Goal: Task Accomplishment & Management: Manage account settings

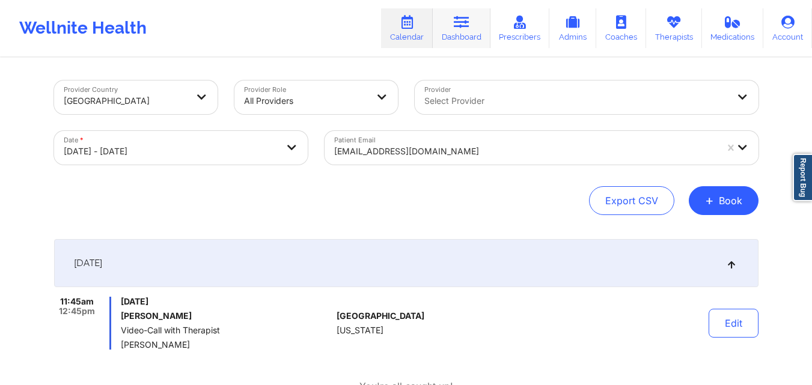
click at [459, 17] on icon at bounding box center [462, 22] width 16 height 13
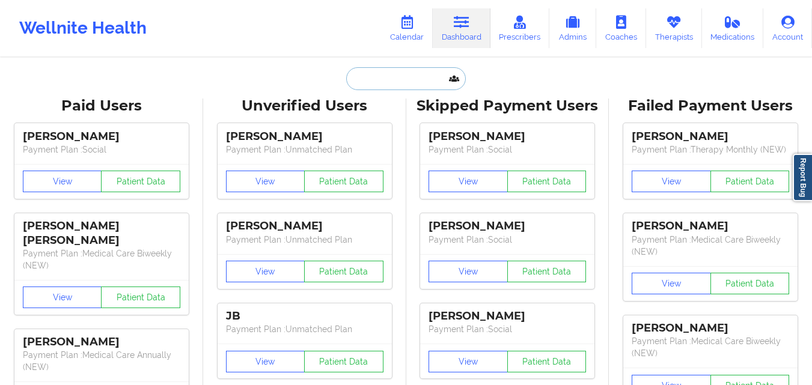
click at [397, 79] on input "text" at bounding box center [405, 78] width 119 height 23
paste input "Jadsly [PERSON_NAME]"
type input "Jadsly [PERSON_NAME]"
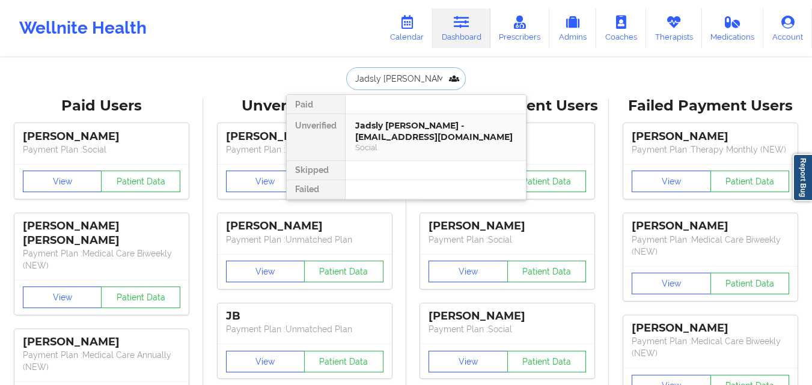
click at [393, 123] on div "Jadsly [PERSON_NAME] - [EMAIL_ADDRESS][DOMAIN_NAME]" at bounding box center [435, 131] width 161 height 22
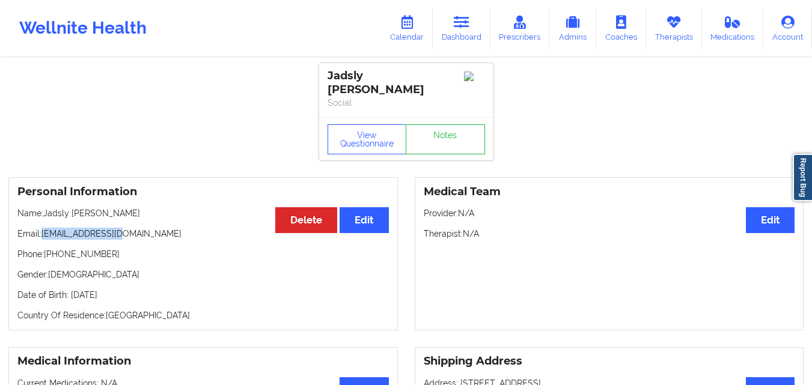
drag, startPoint x: 119, startPoint y: 225, endPoint x: 41, endPoint y: 226, distance: 77.6
click at [41, 228] on p "Email: [EMAIL_ADDRESS][DOMAIN_NAME]" at bounding box center [203, 234] width 372 height 12
copy p "[EMAIL_ADDRESS][DOMAIN_NAME]"
click at [661, 43] on link "Therapists" at bounding box center [674, 28] width 56 height 40
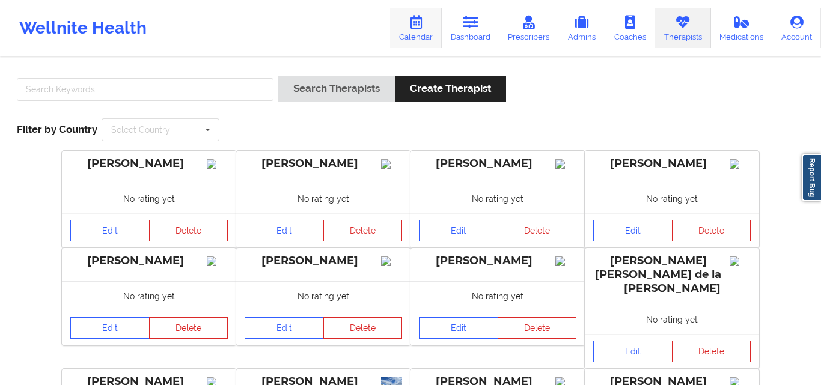
click at [417, 32] on link "Calendar" at bounding box center [416, 28] width 52 height 40
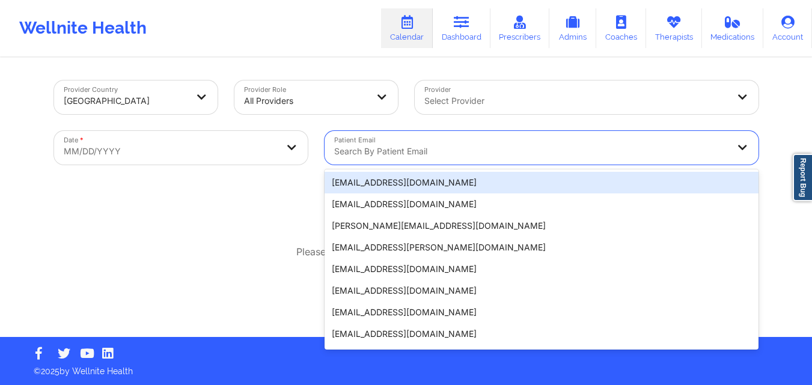
click at [417, 143] on div "Search by patient email" at bounding box center [527, 148] width 405 height 34
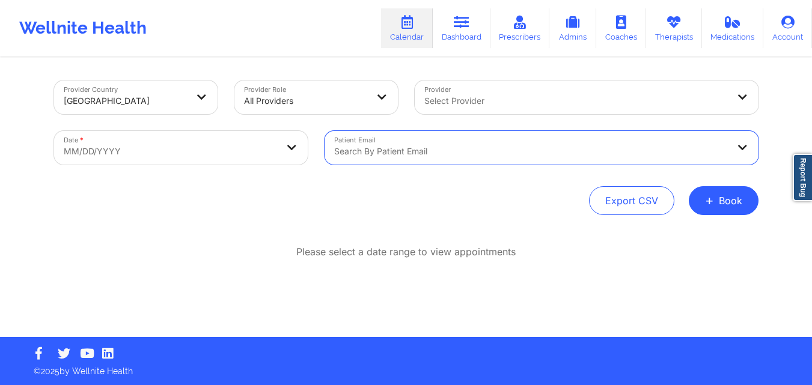
select select "2025-8"
select select "2025-9"
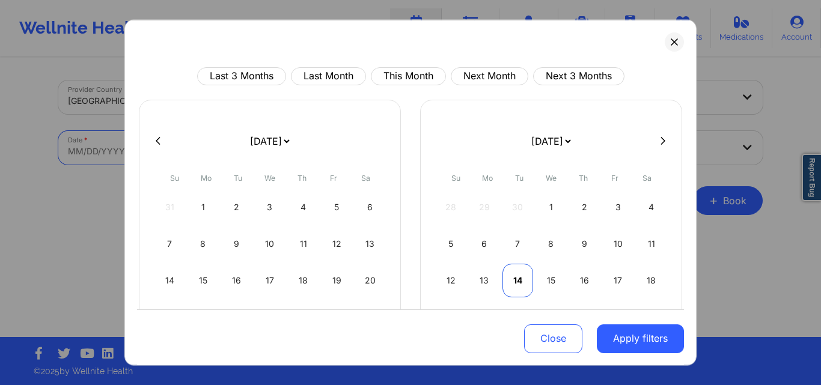
click at [514, 284] on div "14" at bounding box center [518, 280] width 31 height 34
select select "2025-9"
select select "2025-10"
select select "2025-9"
select select "2025-10"
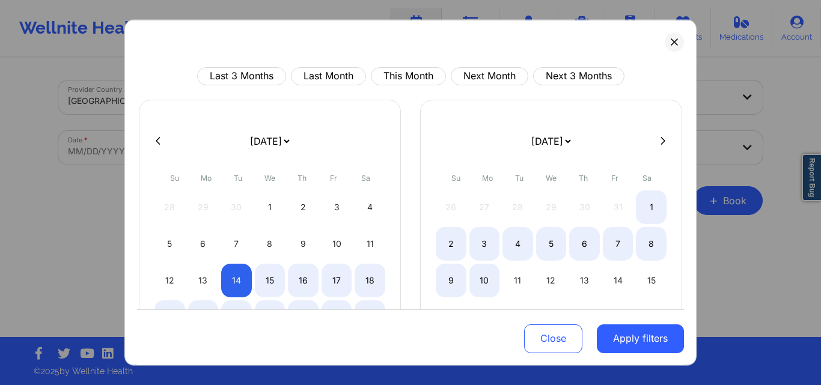
select select "2025-9"
select select "2025-10"
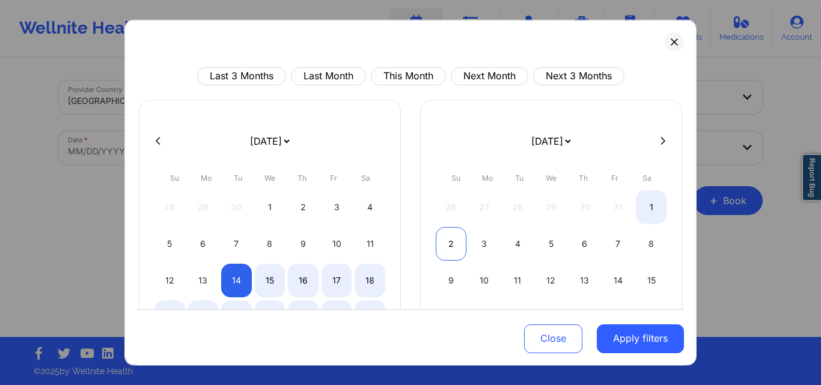
select select "2025-9"
select select "2025-10"
select select "2025-9"
select select "2025-10"
select select "2025-9"
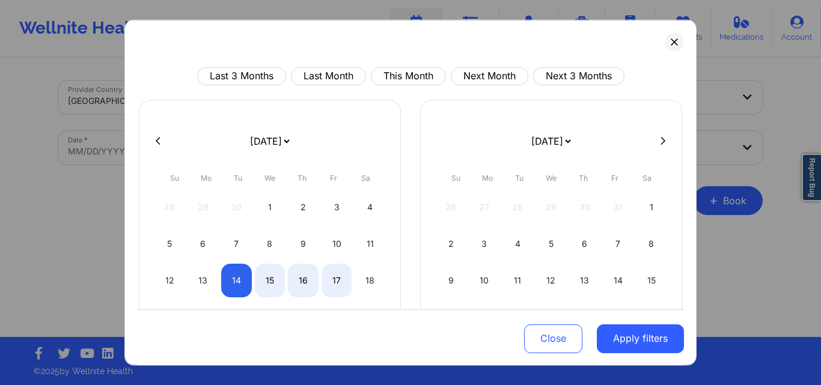
select select "2025-10"
select select "2025-9"
select select "2025-10"
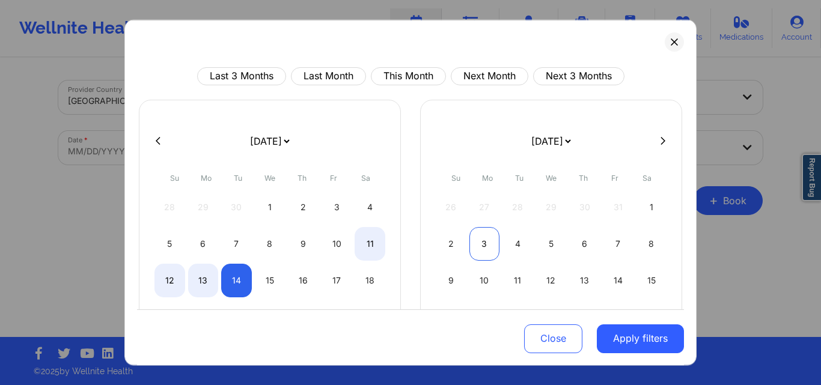
select select "2025-9"
select select "2025-10"
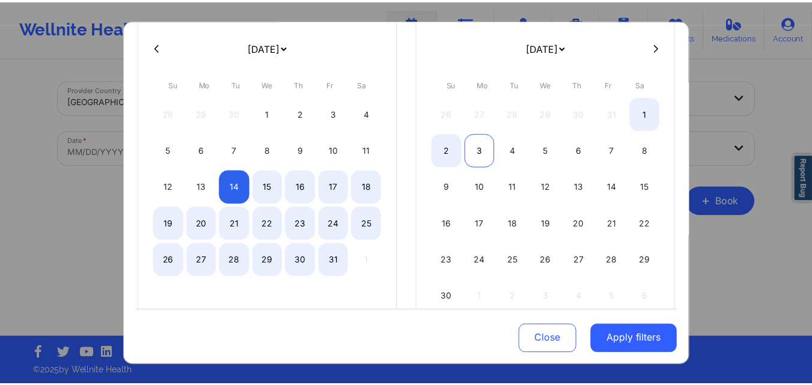
scroll to position [137, 0]
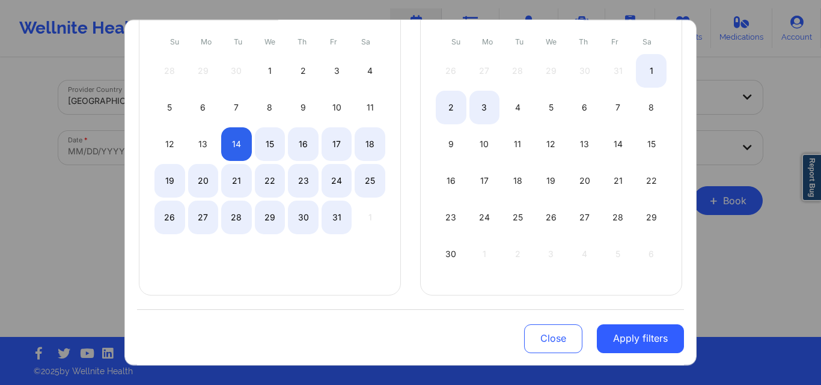
select select "2025-9"
select select "2025-10"
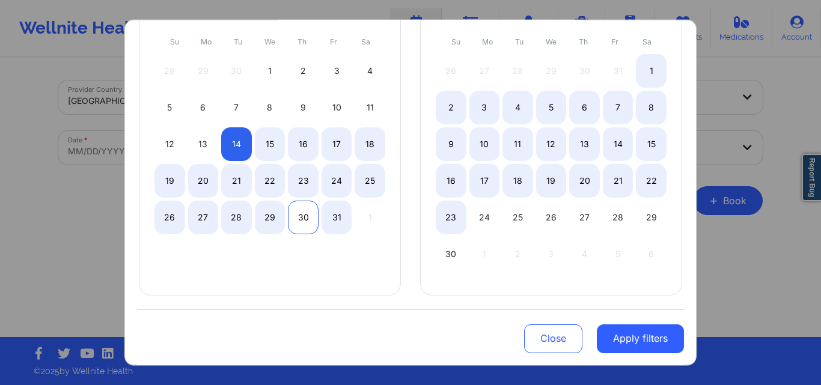
select select "2025-9"
select select "2025-10"
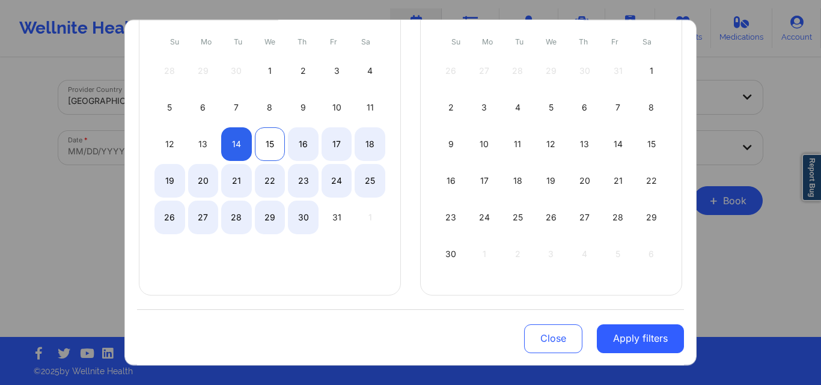
select select "2025-9"
select select "2025-10"
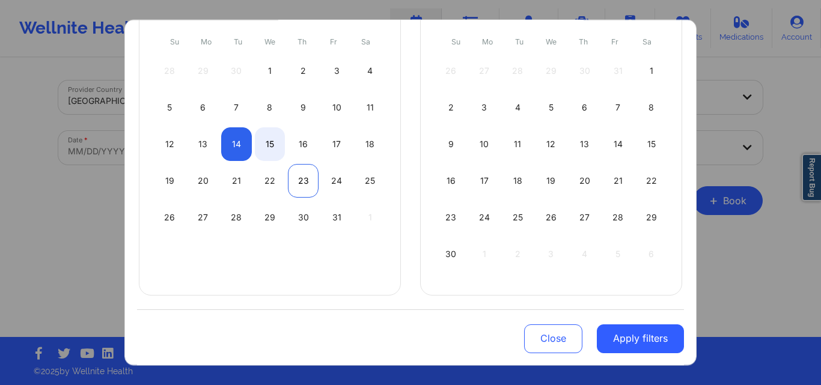
select select "2025-9"
select select "2025-10"
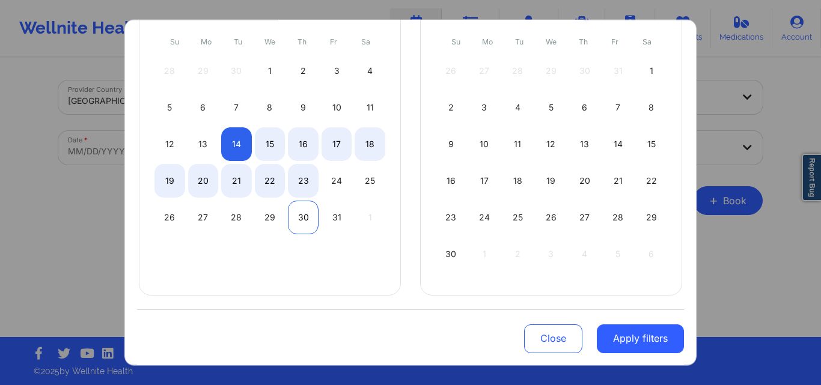
select select "2025-9"
select select "2025-10"
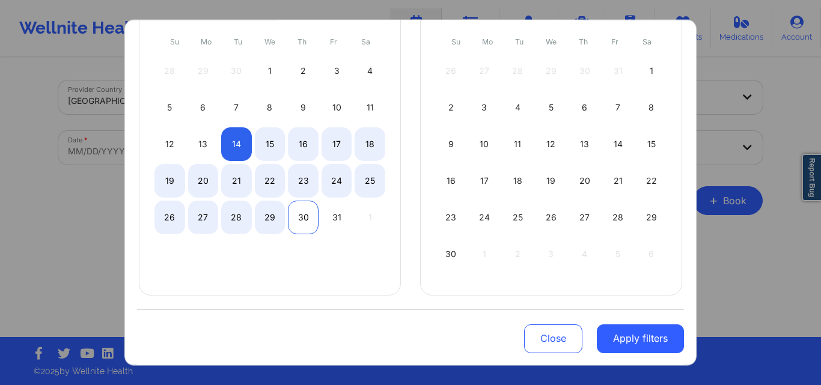
click at [297, 218] on div "30" at bounding box center [303, 217] width 31 height 34
select select "2025-9"
select select "2025-10"
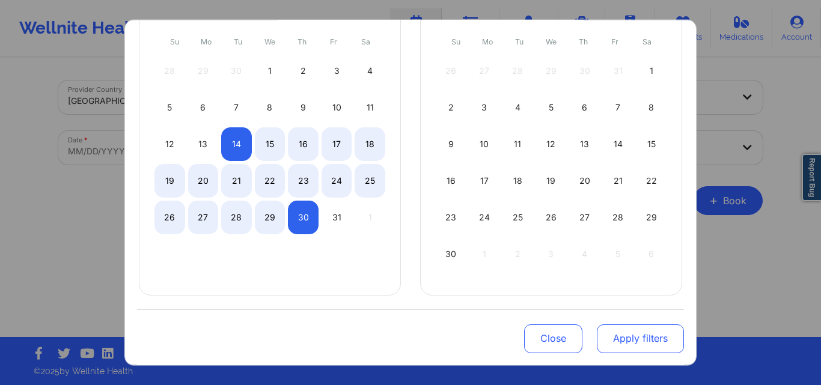
click at [631, 349] on button "Apply filters" at bounding box center [640, 339] width 87 height 29
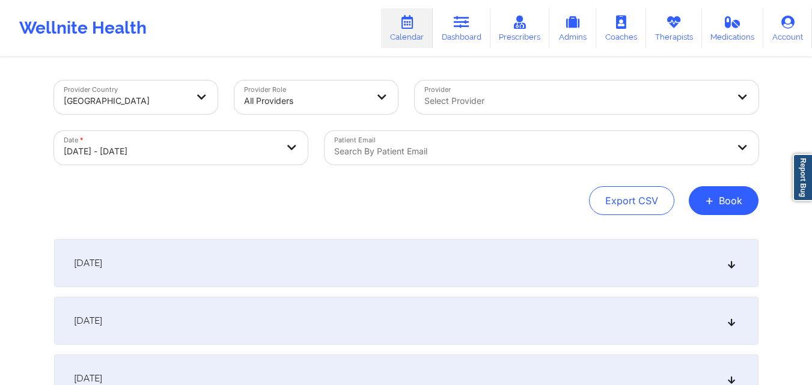
click at [581, 144] on div "Search by patient email" at bounding box center [527, 148] width 405 height 34
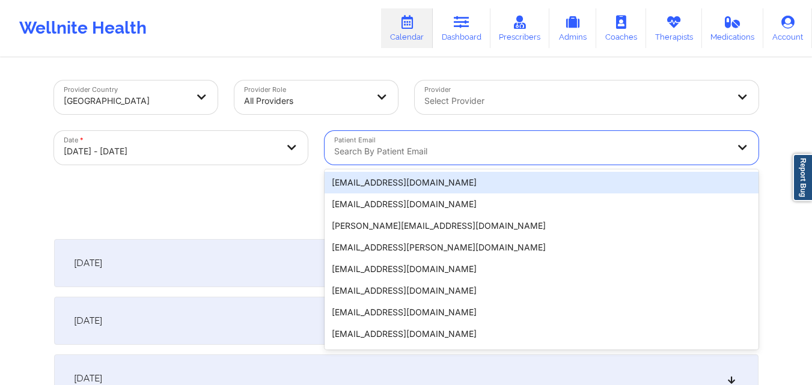
paste input "[EMAIL_ADDRESS][DOMAIN_NAME]"
type input "[EMAIL_ADDRESS][DOMAIN_NAME]"
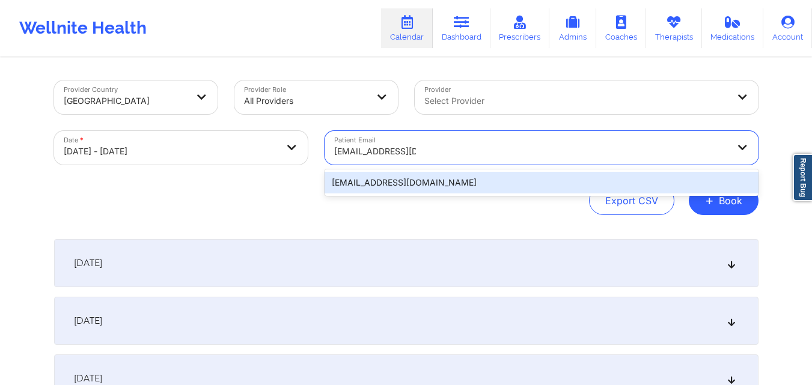
click at [556, 178] on div "[EMAIL_ADDRESS][DOMAIN_NAME]" at bounding box center [542, 183] width 434 height 22
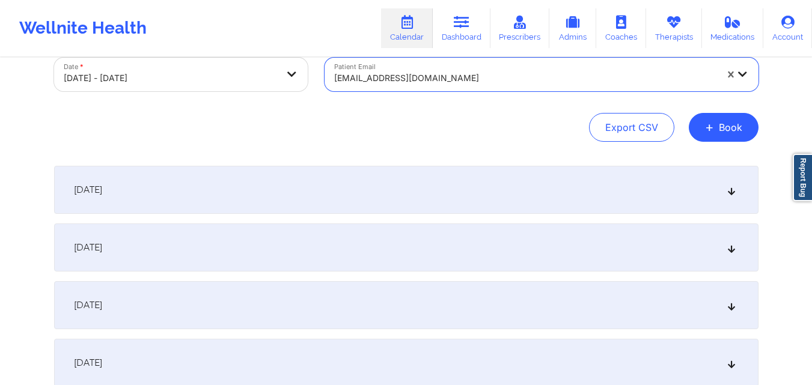
scroll to position [99, 0]
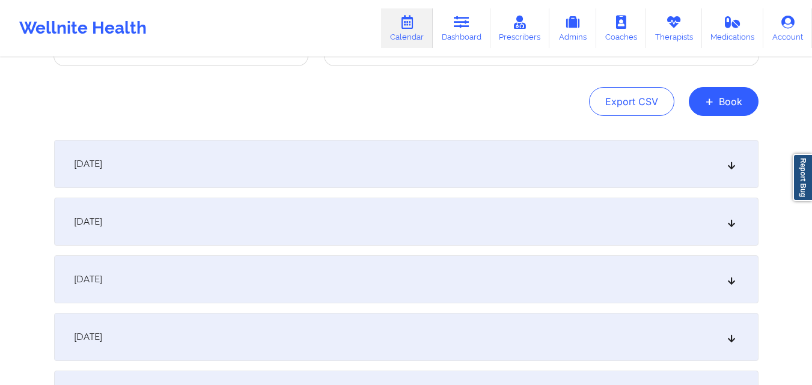
click at [737, 166] on div "[DATE]" at bounding box center [406, 164] width 705 height 48
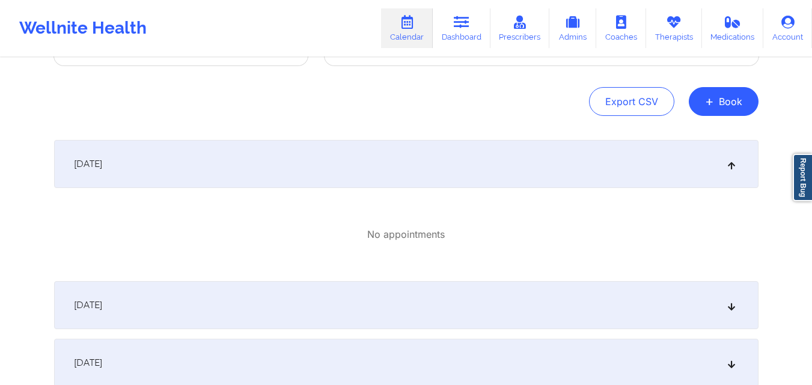
click at [737, 166] on div "[DATE]" at bounding box center [406, 164] width 705 height 48
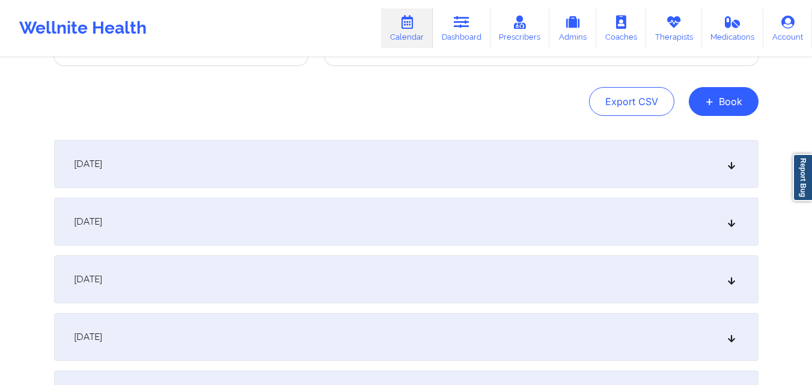
click at [730, 228] on div "[DATE]" at bounding box center [406, 222] width 705 height 48
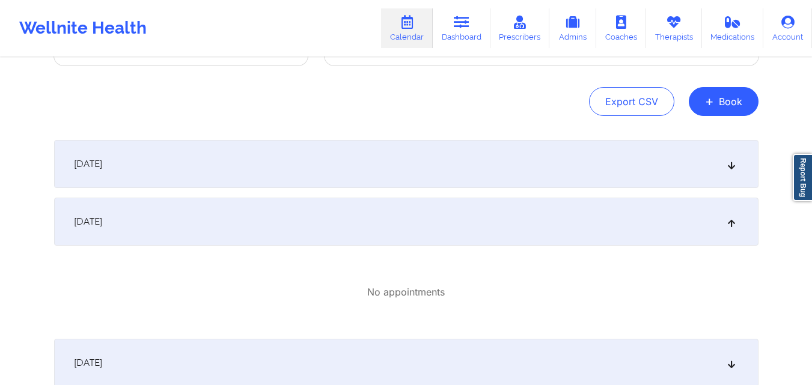
click at [730, 228] on div "[DATE]" at bounding box center [406, 222] width 705 height 48
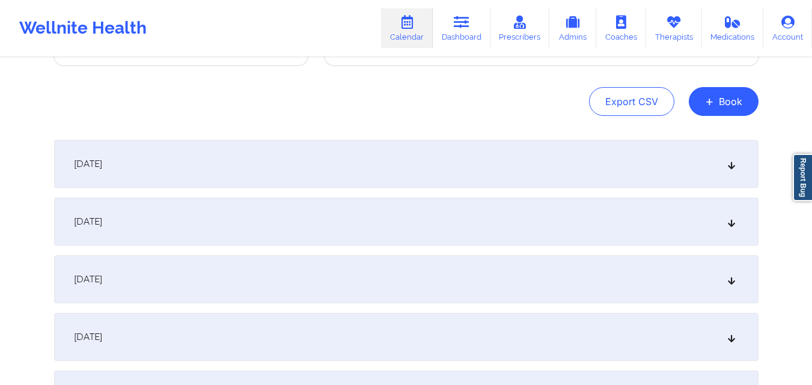
scroll to position [221, 0]
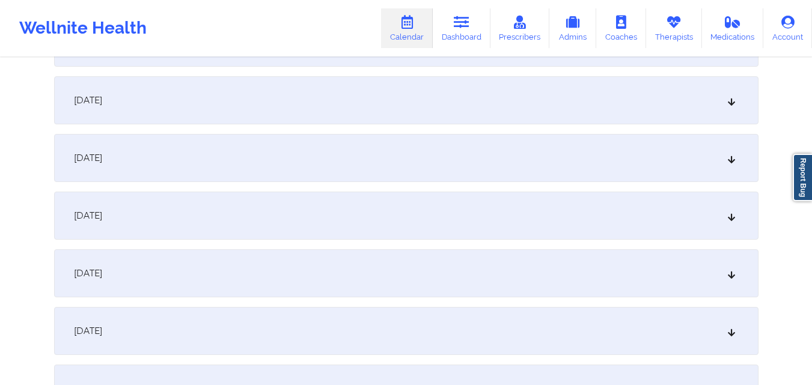
click at [731, 153] on div "[DATE]" at bounding box center [406, 158] width 705 height 48
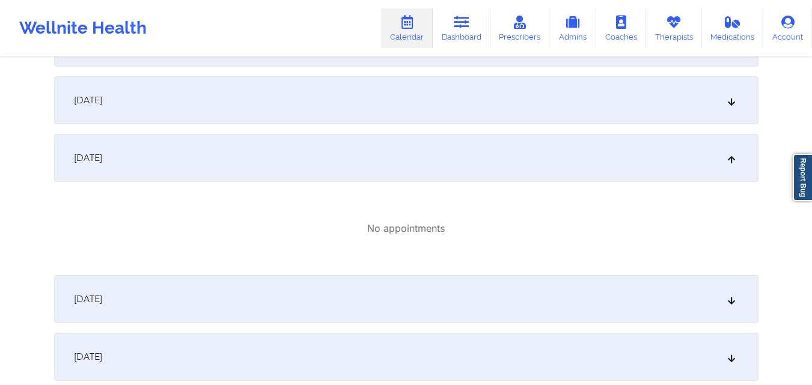
click at [731, 153] on div "[DATE]" at bounding box center [406, 158] width 705 height 48
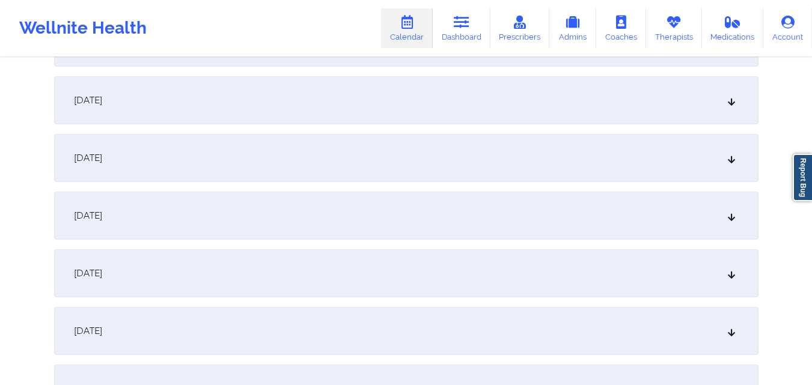
click at [730, 220] on icon at bounding box center [731, 216] width 10 height 8
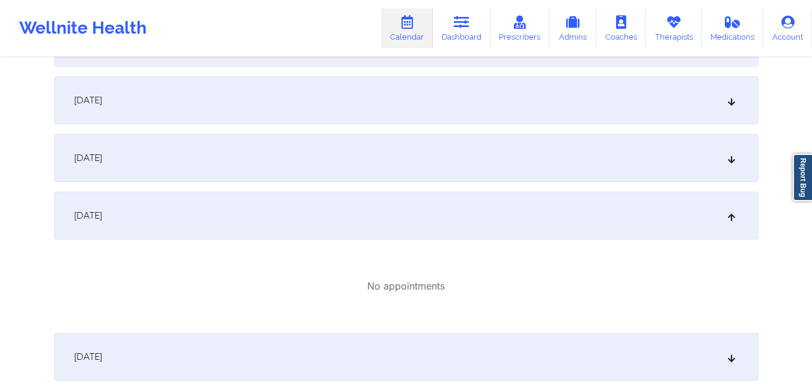
click at [730, 220] on icon at bounding box center [731, 216] width 10 height 8
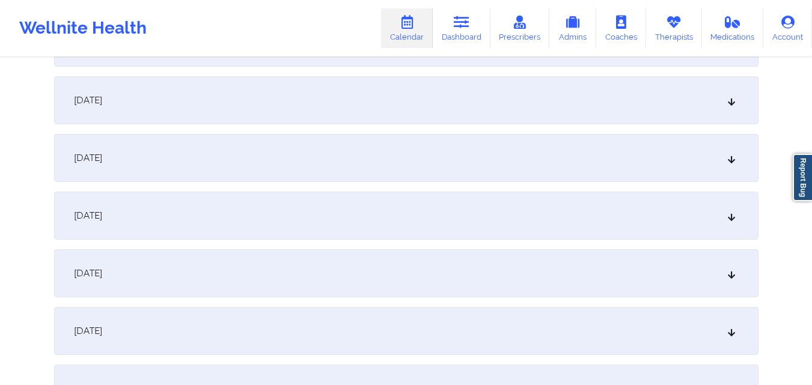
click at [731, 275] on icon at bounding box center [731, 273] width 10 height 8
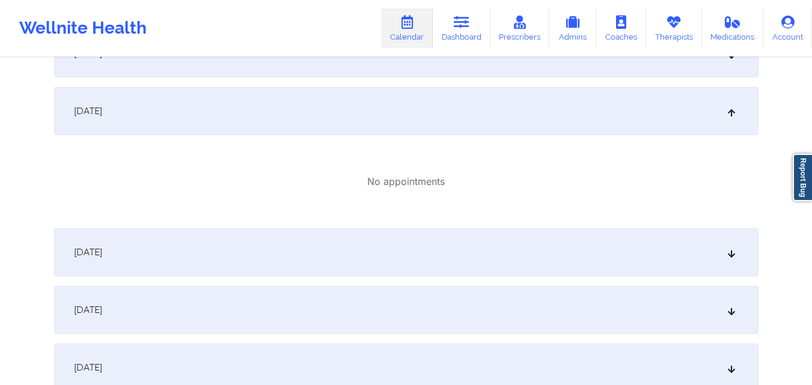
scroll to position [387, 0]
click at [733, 247] on icon at bounding box center [731, 249] width 10 height 8
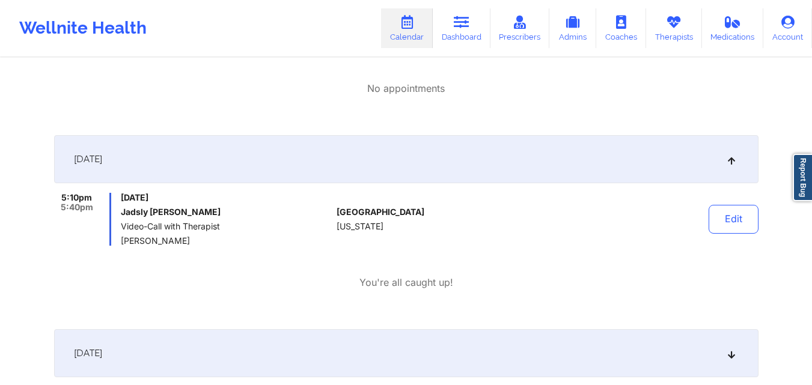
scroll to position [491, 0]
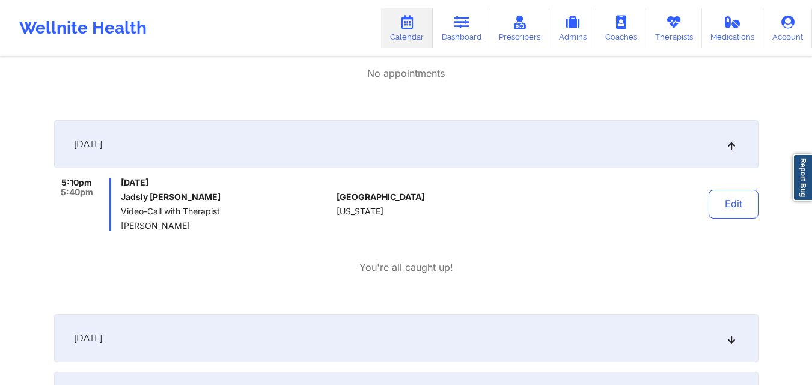
click at [634, 254] on div "5:10pm 5:40pm [DATE] Jadsly [PERSON_NAME] Video-Call with Therapist [PERSON_NAM…" at bounding box center [406, 226] width 705 height 97
copy div "[DATE] 5:10pm 5:40pm [DATE] Jadsly [PERSON_NAME] Video-Call with Therapist [PER…"
drag, startPoint x: 196, startPoint y: 226, endPoint x: 71, endPoint y: 155, distance: 143.8
click at [71, 155] on div "[DATE] 5:10pm 5:40pm [DATE] Jadsly [PERSON_NAME] Video-Call with Therapist [PER…" at bounding box center [406, 212] width 705 height 185
copy div "[DATE] 5:10pm 5:40pm [DATE] Jadsly [PERSON_NAME] Video-Call with Therapist [PER…"
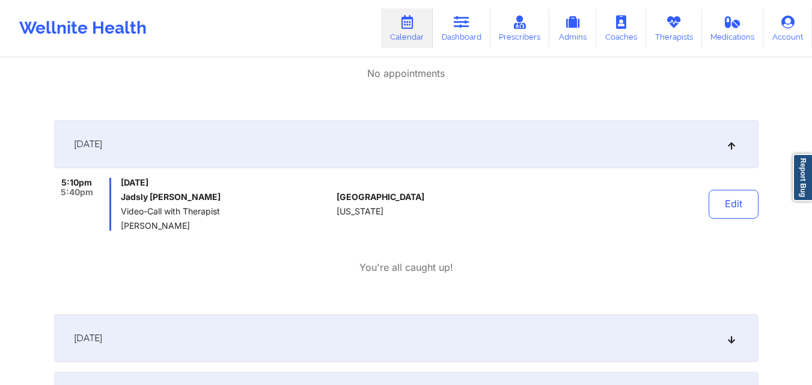
click at [460, 212] on div "[GEOGRAPHIC_DATA] [US_STATE]" at bounding box center [404, 204] width 134 height 53
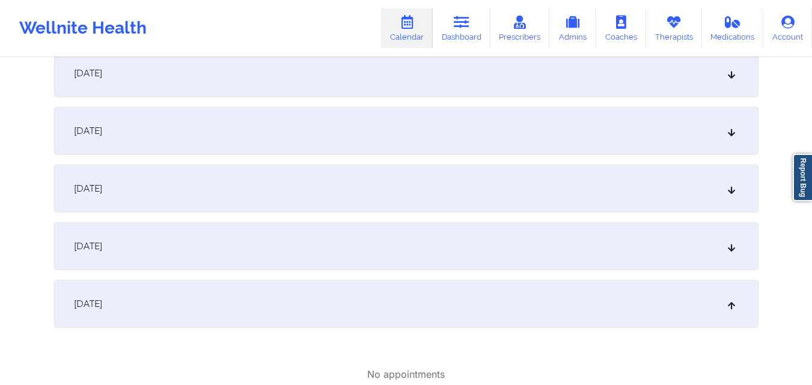
scroll to position [124, 0]
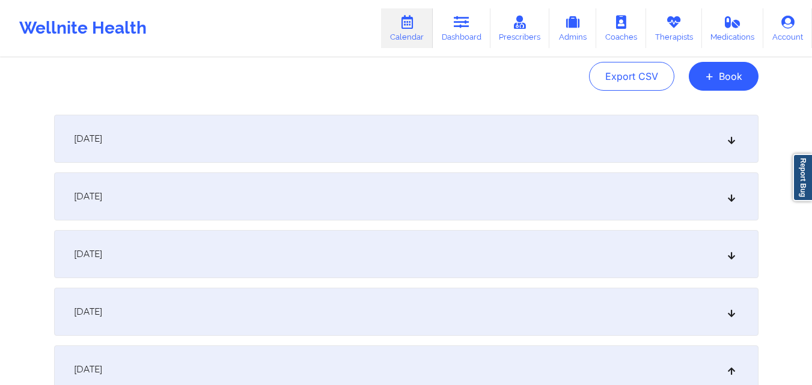
click at [731, 136] on icon at bounding box center [731, 139] width 10 height 8
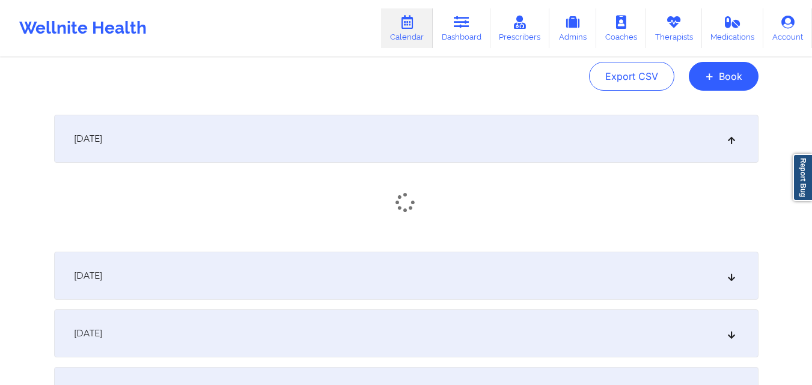
click at [731, 136] on icon at bounding box center [731, 139] width 10 height 8
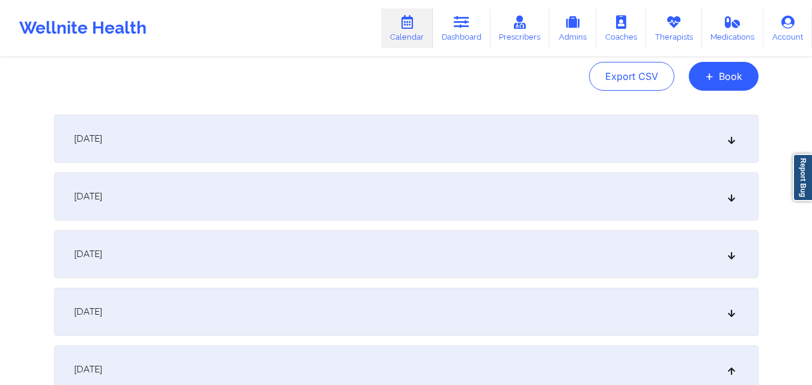
click at [731, 136] on icon at bounding box center [731, 139] width 10 height 8
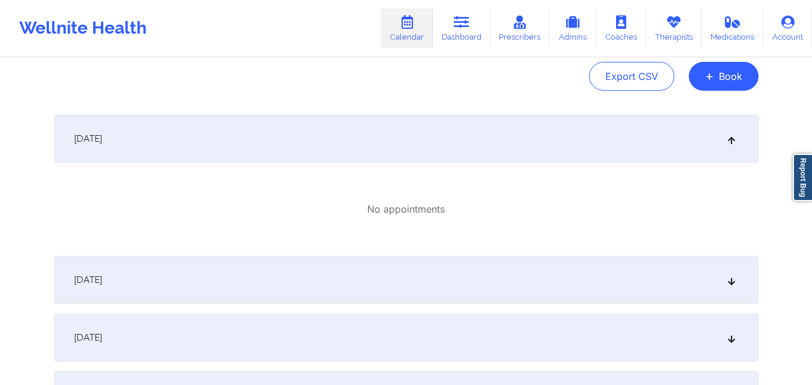
click at [731, 136] on icon at bounding box center [731, 139] width 10 height 8
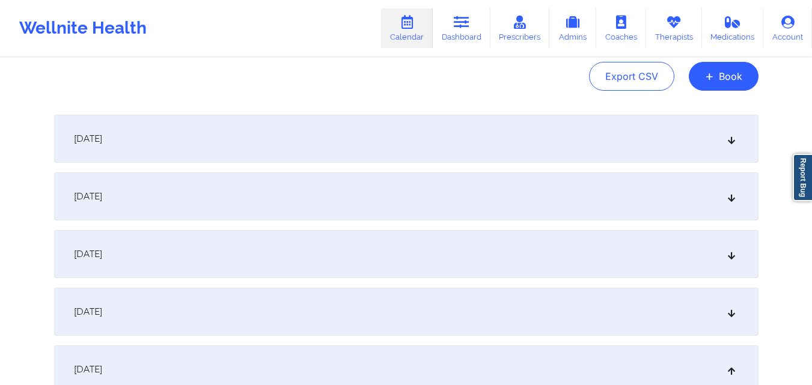
click at [731, 198] on icon at bounding box center [731, 196] width 10 height 8
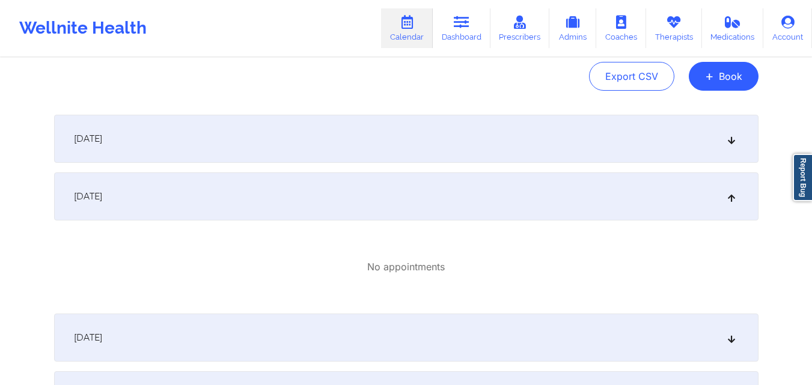
click at [731, 198] on icon at bounding box center [731, 196] width 10 height 8
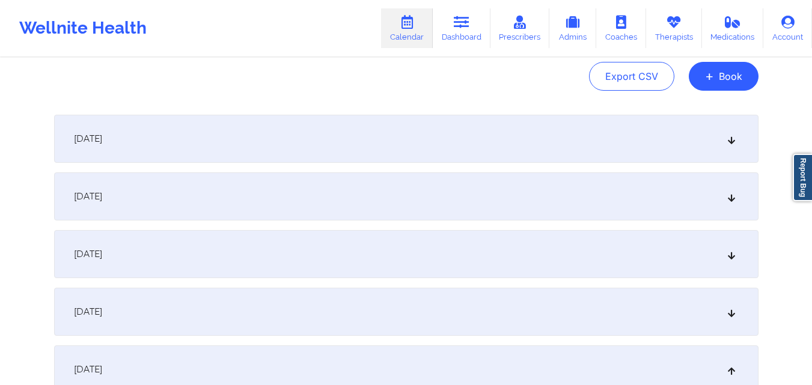
click at [728, 251] on icon at bounding box center [731, 254] width 10 height 8
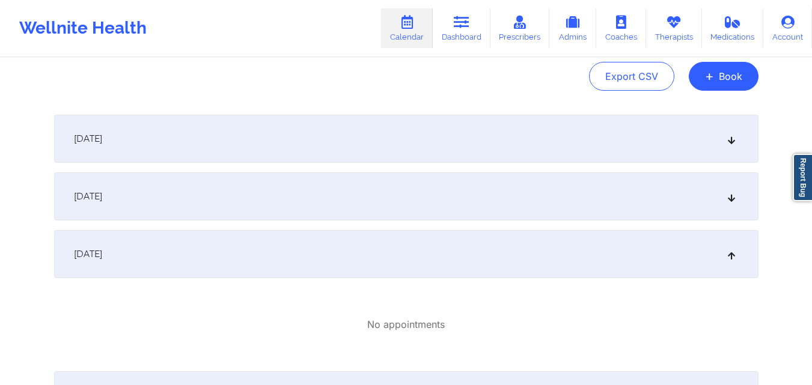
click at [728, 251] on icon at bounding box center [731, 254] width 10 height 8
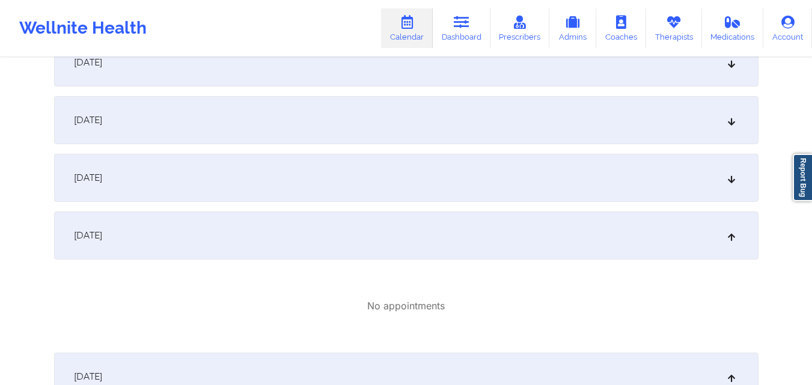
scroll to position [263, 0]
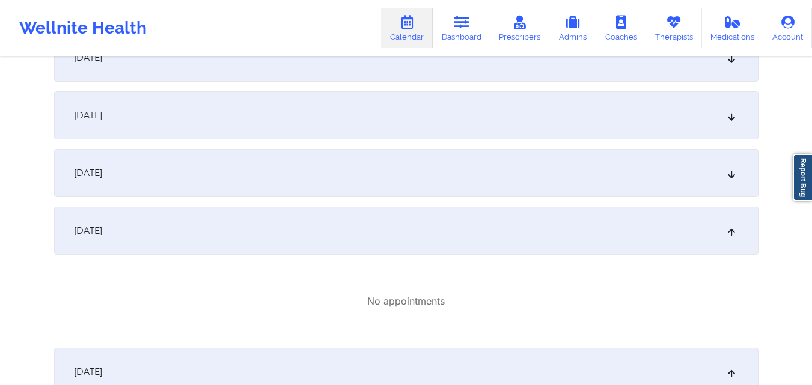
click at [733, 173] on icon at bounding box center [731, 173] width 10 height 8
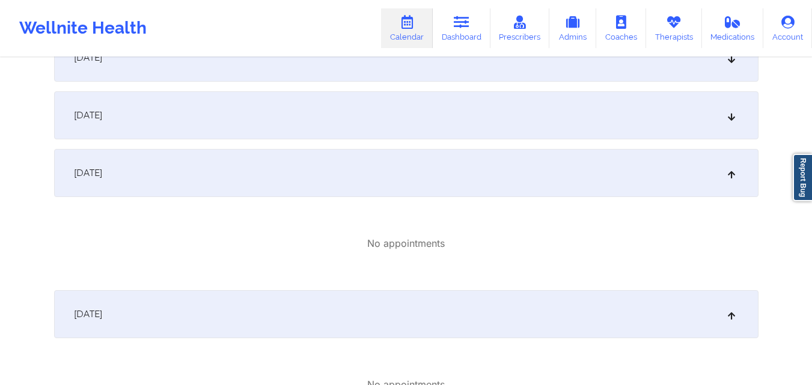
click at [733, 173] on icon at bounding box center [731, 173] width 10 height 8
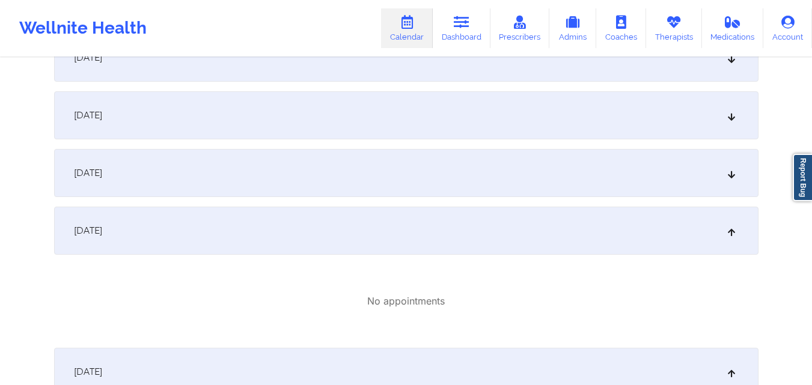
click at [728, 239] on div "[DATE]" at bounding box center [406, 231] width 705 height 48
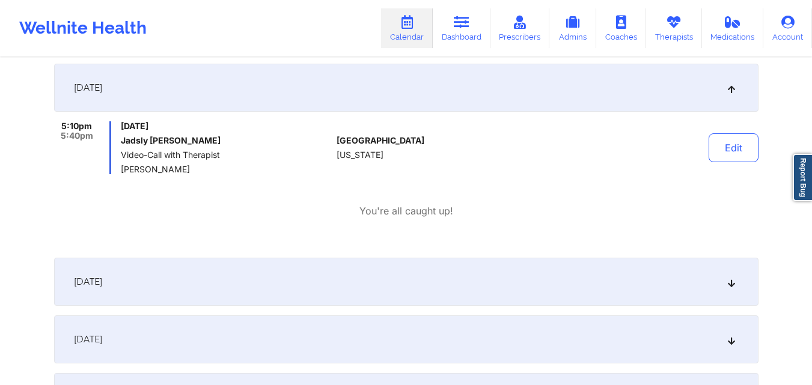
scroll to position [471, 0]
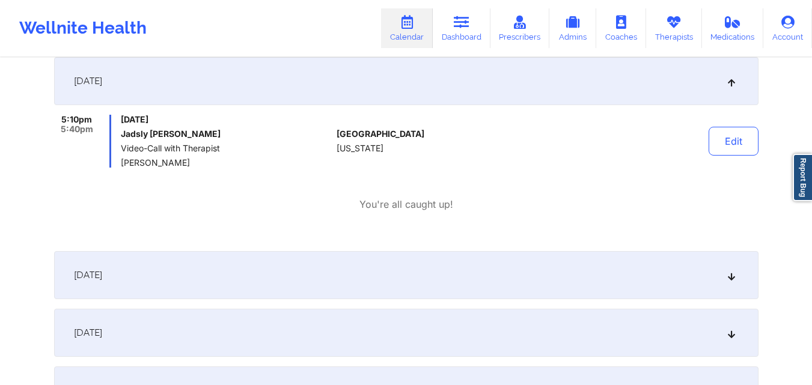
click at [732, 275] on icon at bounding box center [731, 275] width 10 height 8
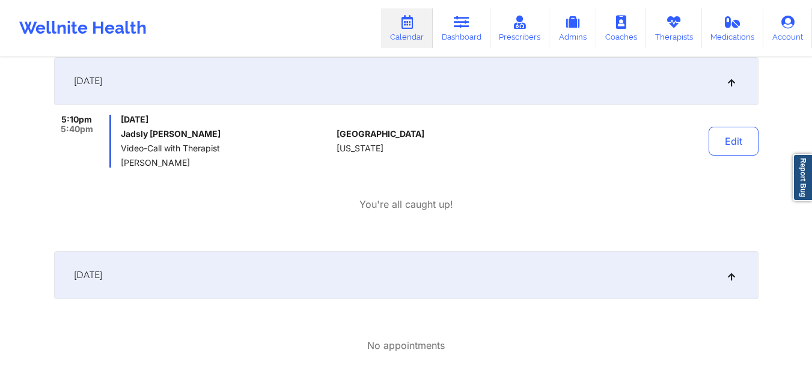
click at [732, 275] on icon at bounding box center [731, 275] width 10 height 8
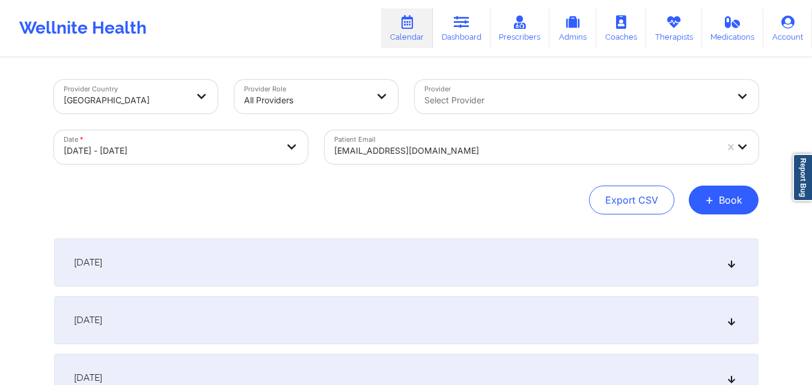
scroll to position [0, 0]
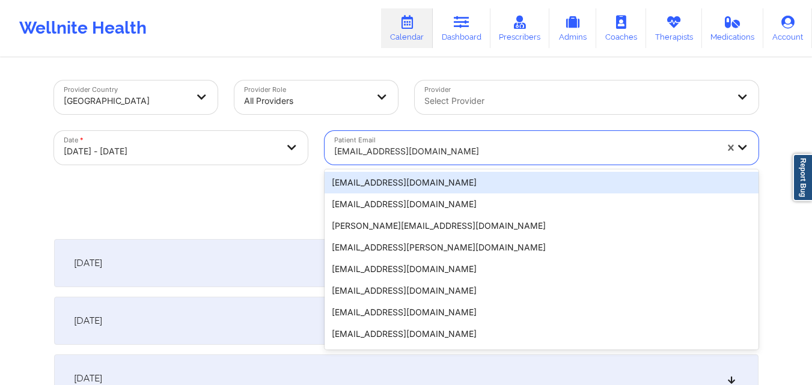
click at [567, 146] on div at bounding box center [525, 151] width 382 height 14
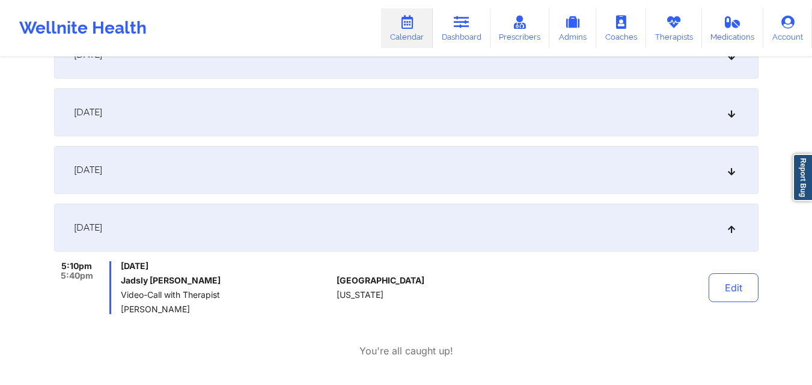
scroll to position [331, 0]
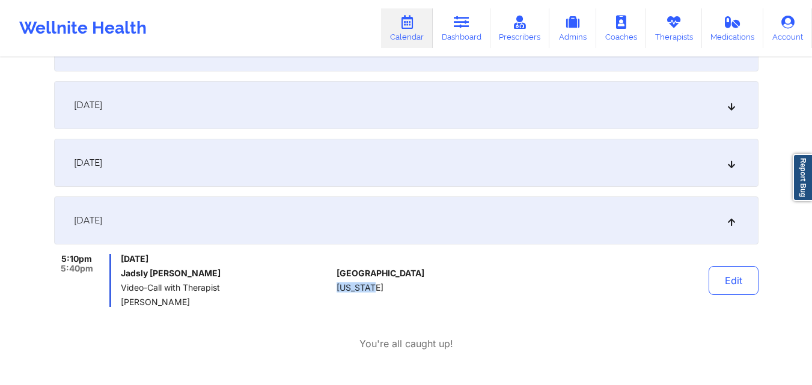
copy span "[US_STATE]"
drag, startPoint x: 379, startPoint y: 287, endPoint x: 338, endPoint y: 291, distance: 41.1
click at [338, 291] on div "[GEOGRAPHIC_DATA] [US_STATE]" at bounding box center [404, 280] width 134 height 53
copy span "[US_STATE]"
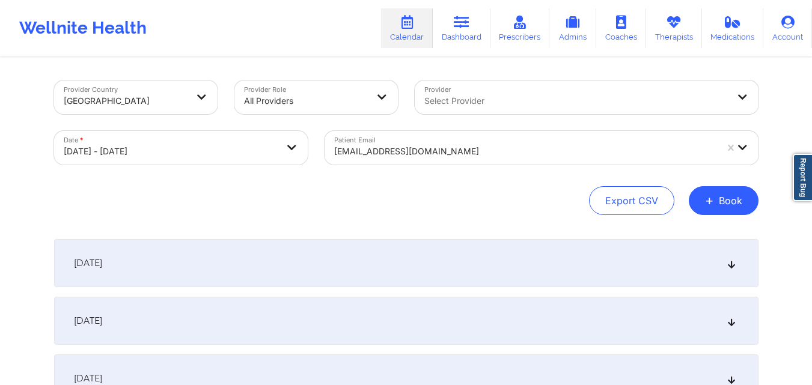
click at [545, 149] on div at bounding box center [525, 151] width 382 height 14
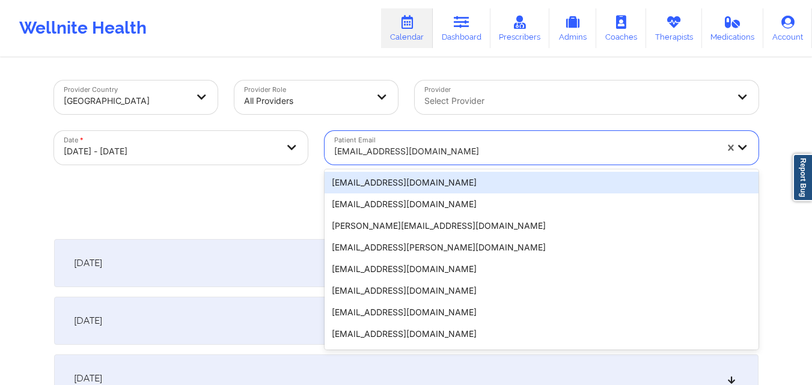
paste input "[EMAIL_ADDRESS][DOMAIN_NAME]"
type input "[EMAIL_ADDRESS][DOMAIN_NAME]"
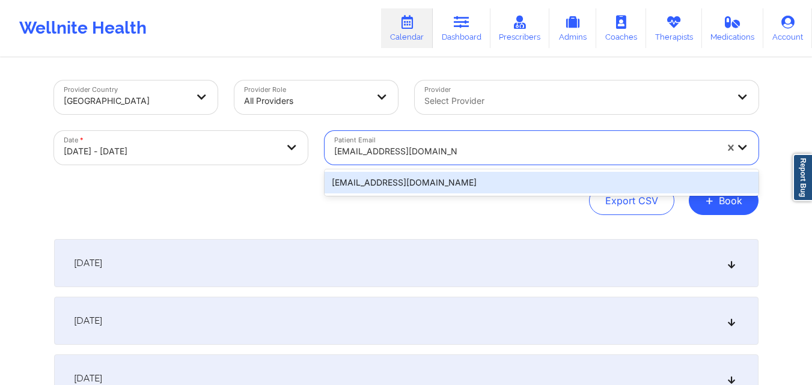
click at [527, 188] on div "[EMAIL_ADDRESS][DOMAIN_NAME]" at bounding box center [542, 183] width 434 height 22
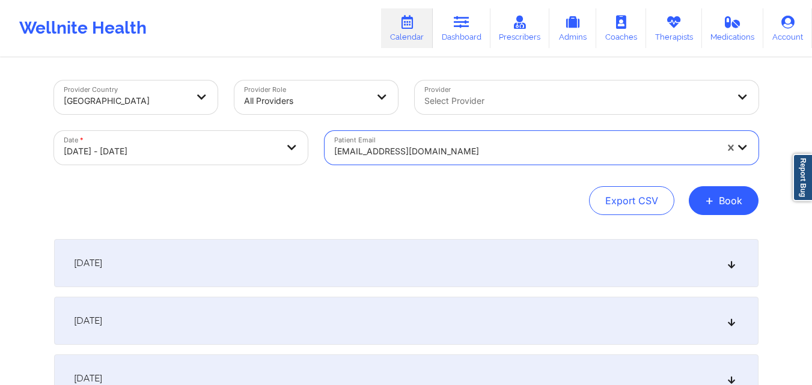
click at [734, 265] on icon at bounding box center [731, 263] width 10 height 8
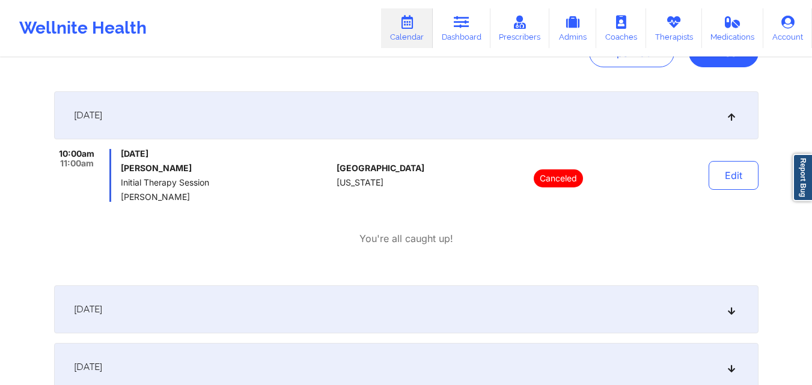
scroll to position [160, 0]
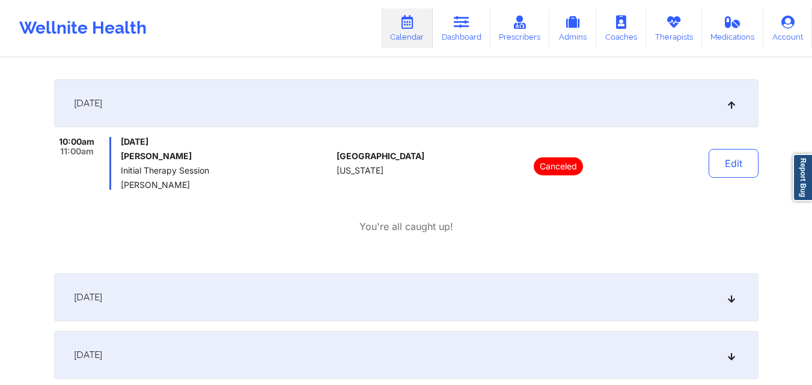
click at [729, 105] on icon at bounding box center [731, 103] width 10 height 8
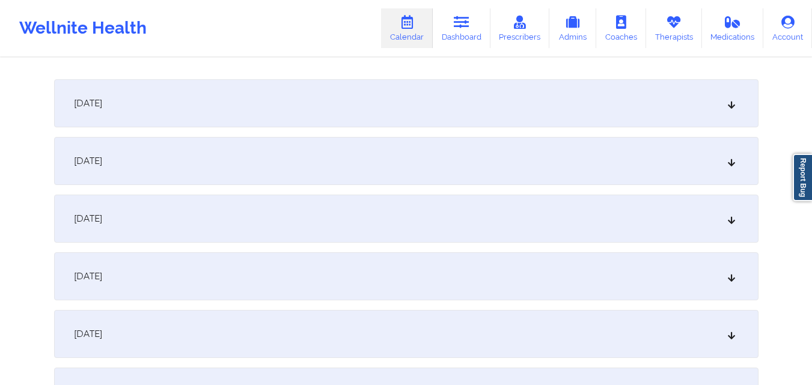
click at [729, 164] on icon at bounding box center [731, 161] width 10 height 8
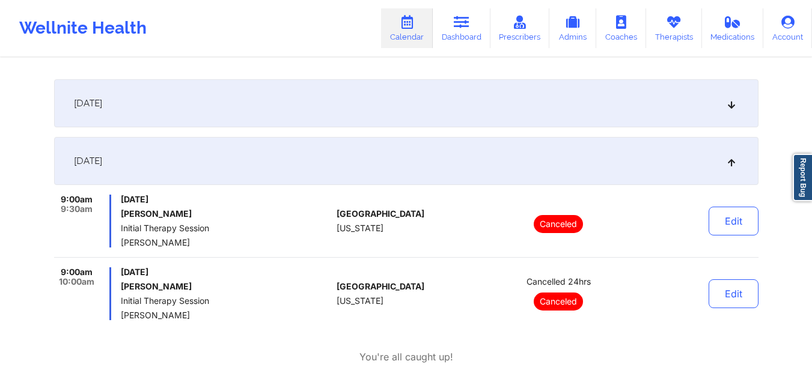
click at [729, 164] on icon at bounding box center [731, 161] width 10 height 8
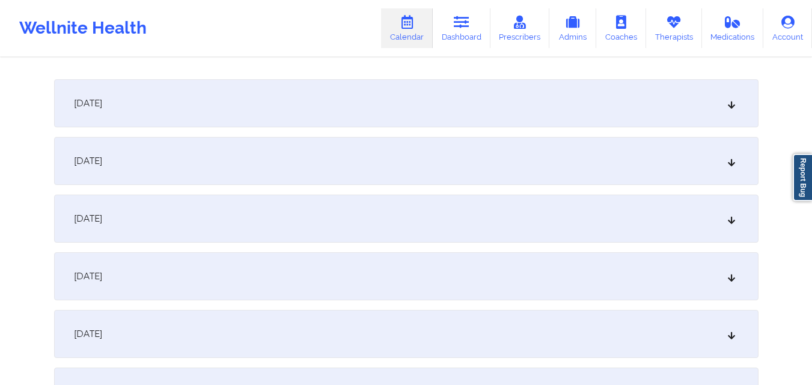
click at [728, 215] on icon at bounding box center [731, 219] width 10 height 8
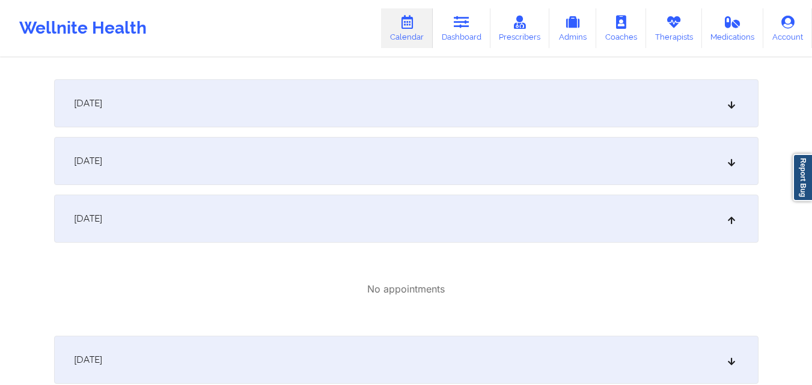
click at [728, 215] on icon at bounding box center [731, 219] width 10 height 8
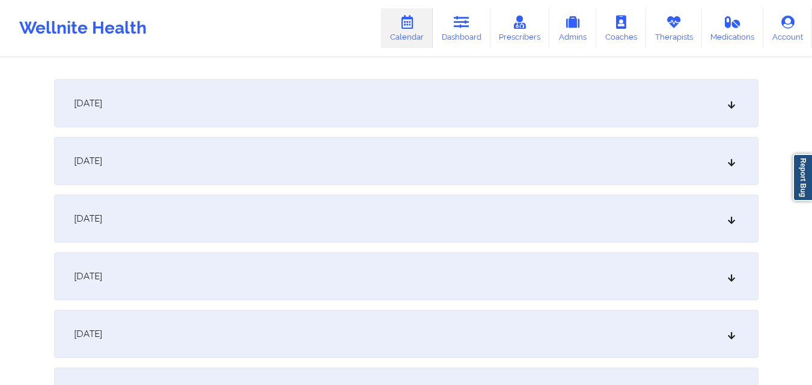
click at [731, 219] on icon at bounding box center [731, 219] width 10 height 8
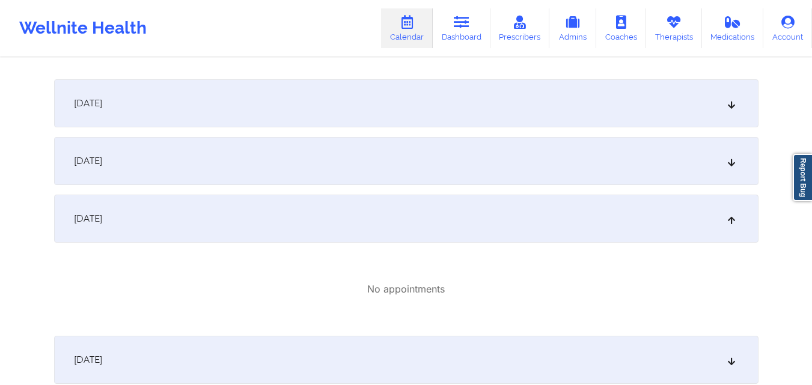
click at [731, 219] on icon at bounding box center [731, 219] width 10 height 8
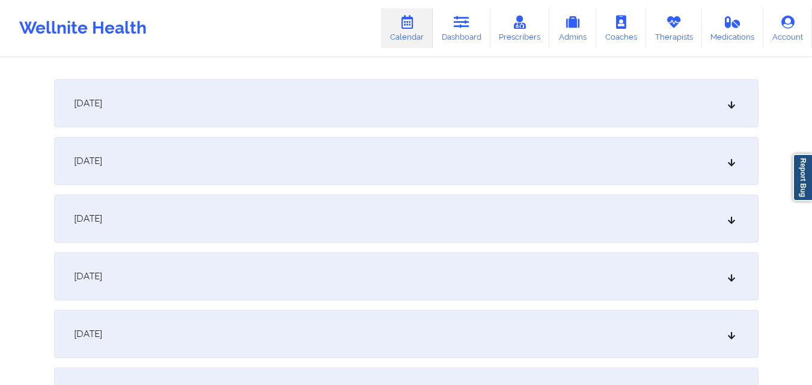
click at [735, 280] on icon at bounding box center [731, 276] width 10 height 8
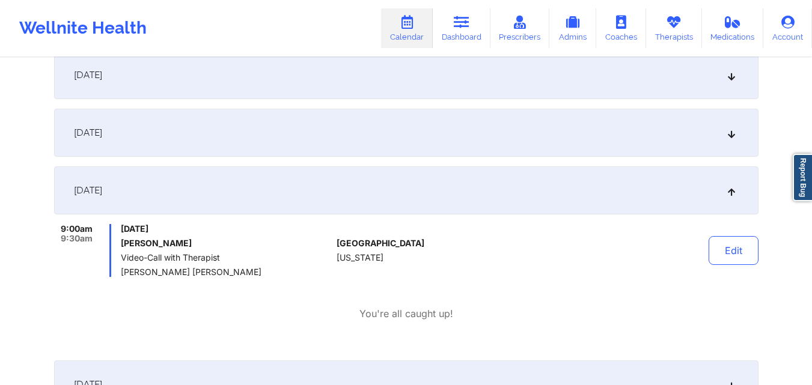
scroll to position [253, 0]
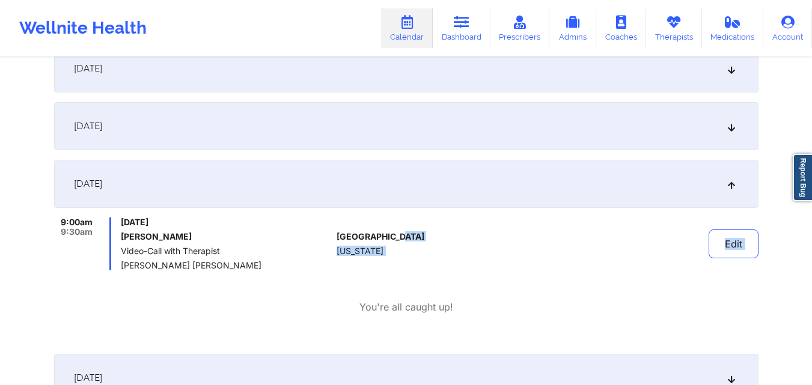
drag, startPoint x: 391, startPoint y: 253, endPoint x: 244, endPoint y: 275, distance: 149.7
click at [244, 275] on div "9:00am 9:30am [DATE] [PERSON_NAME] Video-Call with Therapist [PERSON_NAME] [PER…" at bounding box center [406, 266] width 705 height 97
drag, startPoint x: 370, startPoint y: 251, endPoint x: 48, endPoint y: 257, distance: 322.4
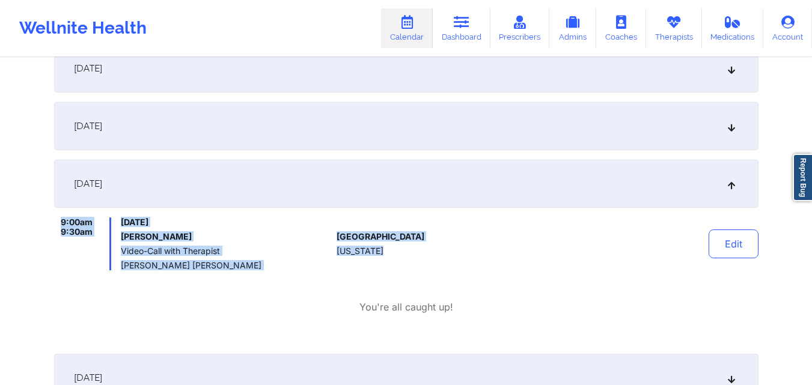
copy div "9:00am 9:30am [DATE] [PERSON_NAME] Video-Call with Therapist [PERSON_NAME] [PER…"
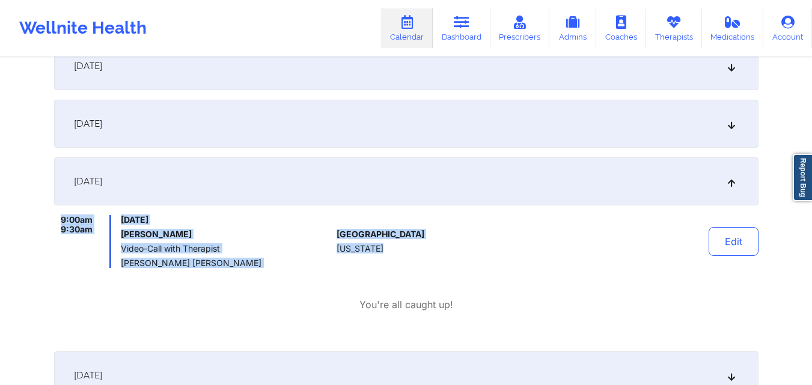
drag, startPoint x: 55, startPoint y: 221, endPoint x: 386, endPoint y: 253, distance: 332.9
click at [386, 253] on div "9:00am 9:30am [DATE] [PERSON_NAME] Video-Call with Therapist [PERSON_NAME] [PER…" at bounding box center [406, 241] width 705 height 53
copy div "9:00am 9:30am [DATE] [PERSON_NAME] Video-Call with Therapist [PERSON_NAME] [PER…"
click at [661, 29] on link "Therapists" at bounding box center [674, 28] width 56 height 40
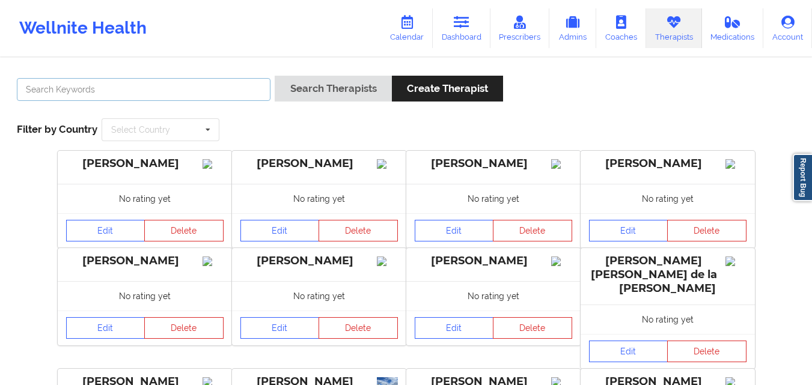
click at [124, 91] on input "text" at bounding box center [144, 89] width 254 height 23
paste input "[PERSON_NAME]"
type input "[PERSON_NAME]"
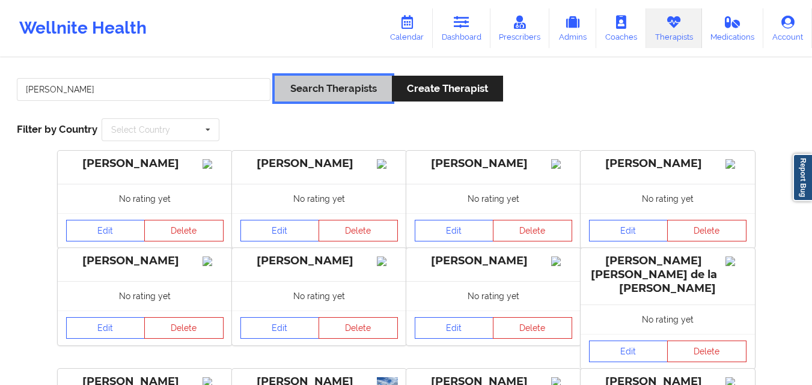
click at [327, 82] on button "Search Therapists" at bounding box center [333, 89] width 117 height 26
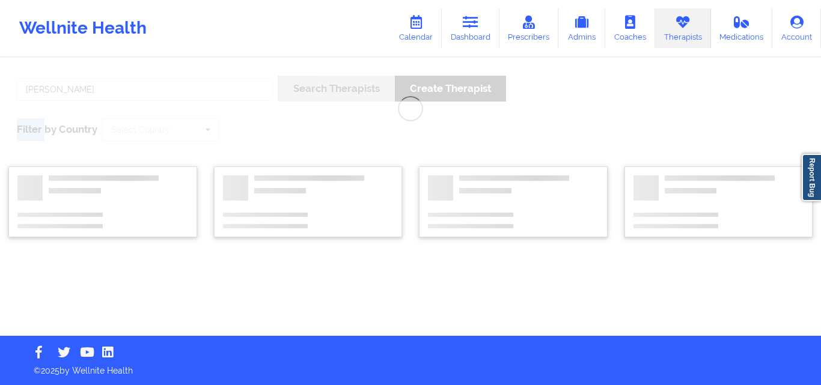
click at [327, 82] on div "[PERSON_NAME] Search Therapists Create Therapist Filter by Country Select Count…" at bounding box center [410, 197] width 821 height 277
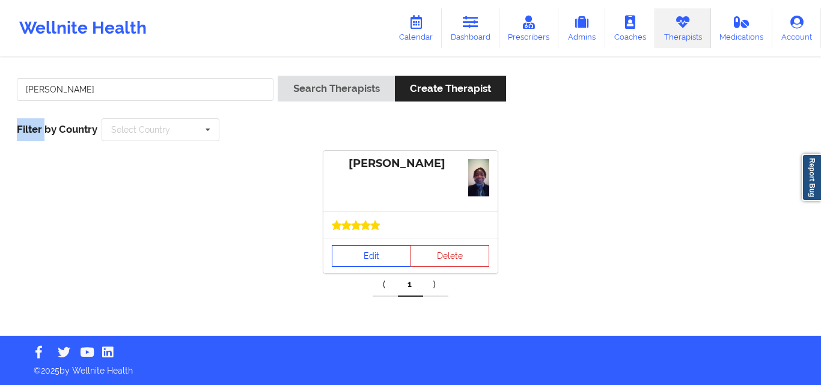
click at [357, 247] on link "Edit" at bounding box center [371, 256] width 79 height 22
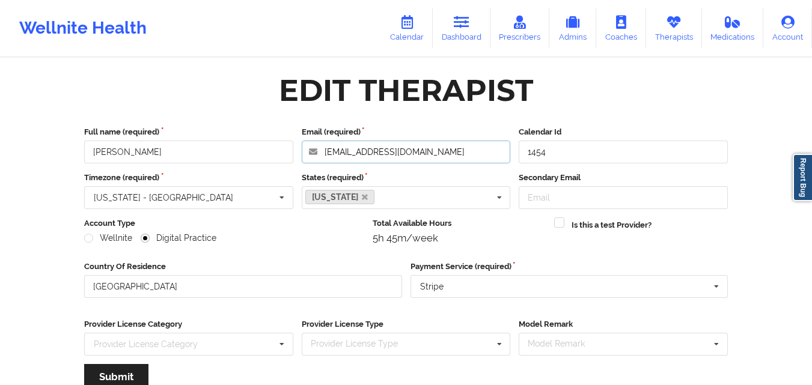
click at [450, 153] on input "[EMAIL_ADDRESS][DOMAIN_NAME]" at bounding box center [406, 152] width 209 height 23
drag, startPoint x: 317, startPoint y: 19, endPoint x: 640, endPoint y: 85, distance: 330.2
click at [640, 85] on div "Edit Therapist" at bounding box center [406, 91] width 661 height 38
click at [677, 24] on icon at bounding box center [674, 22] width 16 height 13
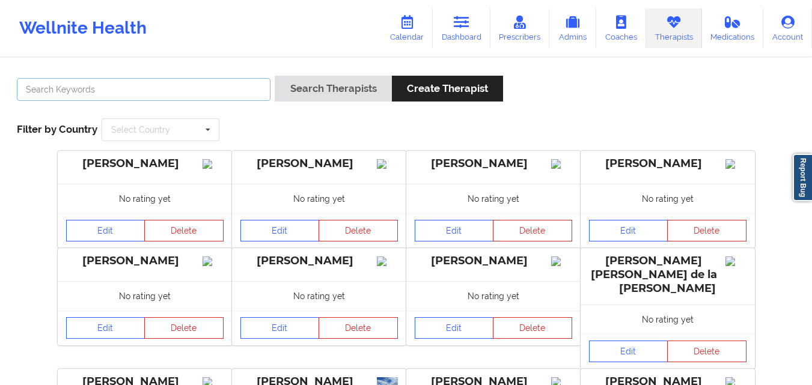
click at [260, 88] on input "text" at bounding box center [144, 89] width 254 height 23
paste input "[PERSON_NAME] [PERSON_NAME]"
type input "[PERSON_NAME] [PERSON_NAME]"
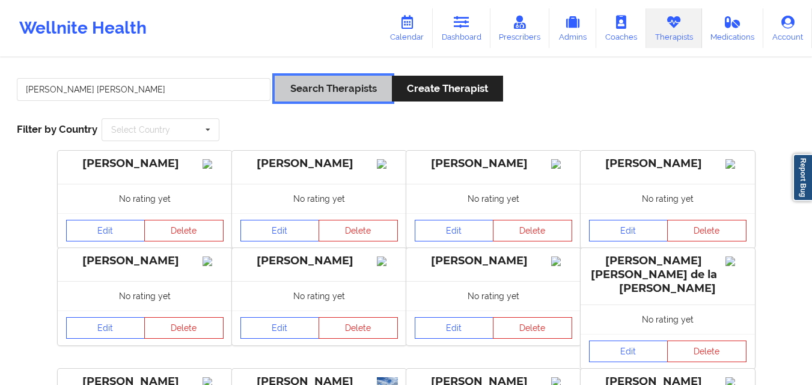
click at [316, 90] on button "Search Therapists" at bounding box center [333, 89] width 117 height 26
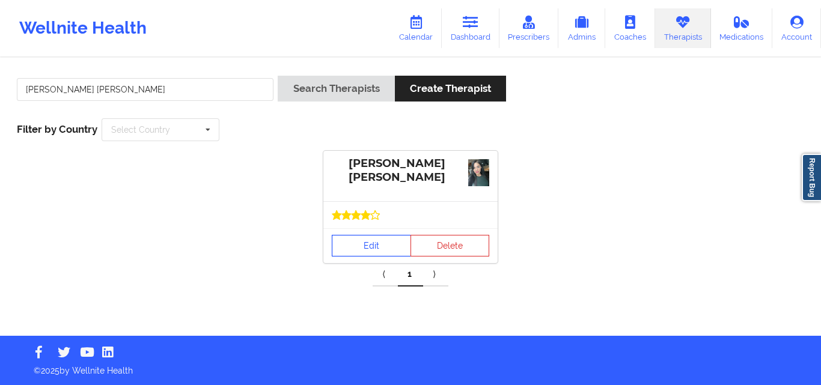
click at [363, 242] on link "Edit" at bounding box center [371, 246] width 79 height 22
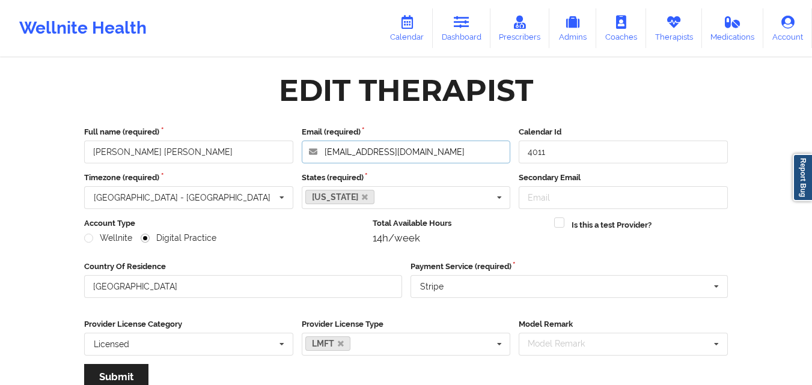
click at [413, 150] on input "[EMAIL_ADDRESS][DOMAIN_NAME]" at bounding box center [406, 152] width 209 height 23
click at [456, 153] on input "[EMAIL_ADDRESS][DOMAIN_NAME]" at bounding box center [406, 152] width 209 height 23
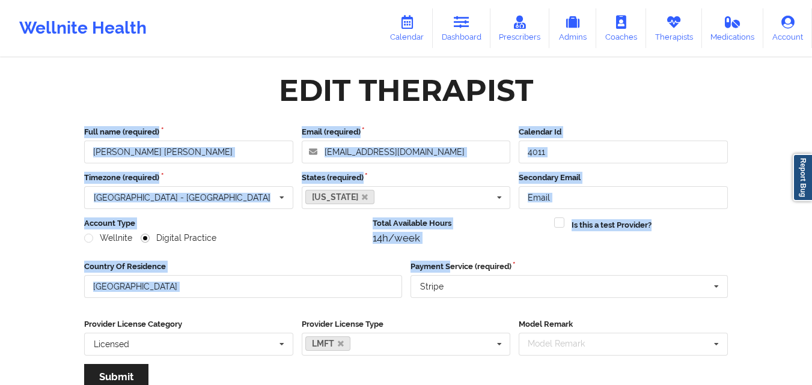
drag, startPoint x: 448, startPoint y: 259, endPoint x: 610, endPoint y: -52, distance: 351.3
click at [610, 0] on html "Wellnite Health Calendar Dashboard Prescribers Admins Coaches Therapists Medica…" at bounding box center [406, 192] width 812 height 385
click at [622, 100] on div "Edit Therapist" at bounding box center [406, 91] width 661 height 38
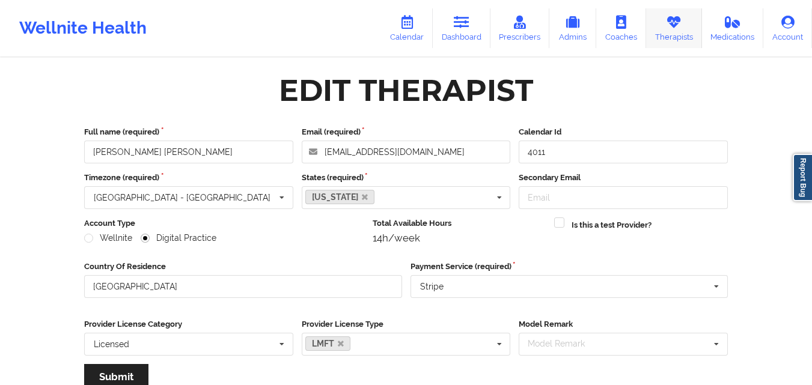
click at [663, 23] on link "Therapists" at bounding box center [674, 28] width 56 height 40
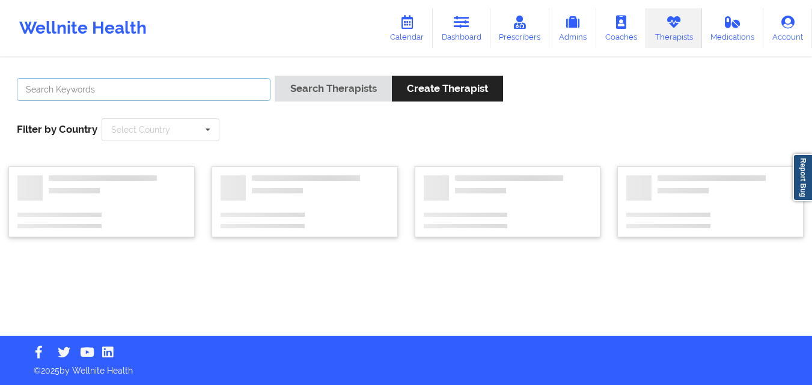
click at [184, 94] on input "text" at bounding box center [144, 89] width 254 height 23
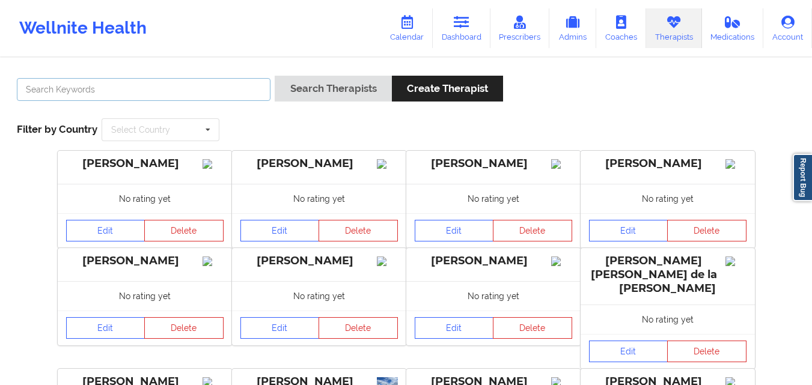
paste input "[DATE]5:10pm - 5:40pm EDT"
type input "[DATE]5:10pm - 5:40pm EDT"
click at [157, 87] on input "text" at bounding box center [144, 89] width 254 height 23
paste input "[PERSON_NAME]"
type input "[PERSON_NAME]"
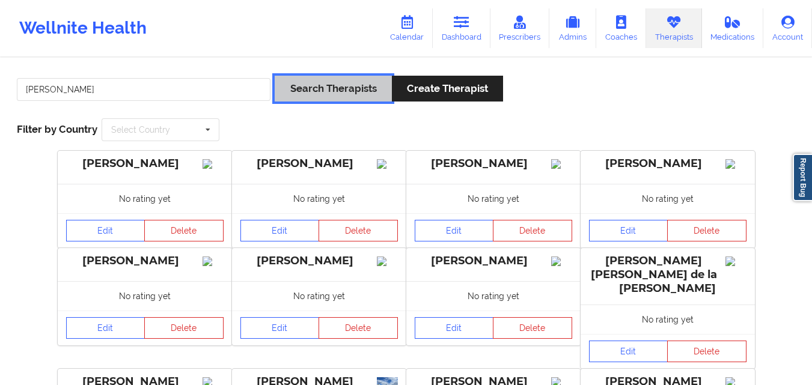
click at [359, 87] on button "Search Therapists" at bounding box center [333, 89] width 117 height 26
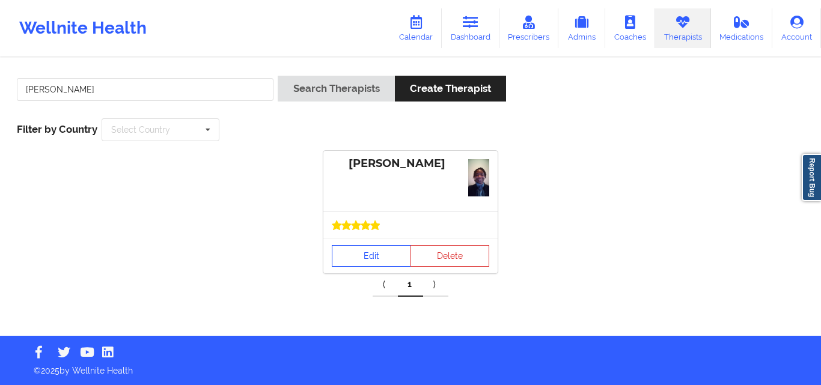
click at [366, 257] on link "Edit" at bounding box center [371, 256] width 79 height 22
